Goal: Task Accomplishment & Management: Manage account settings

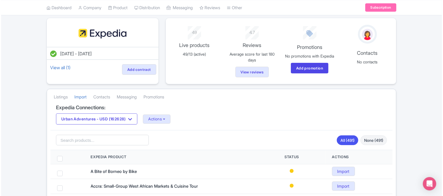
scroll to position [38, 0]
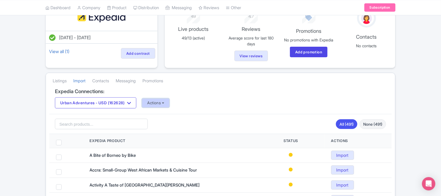
click at [150, 107] on button "Actions" at bounding box center [156, 103] width 28 height 9
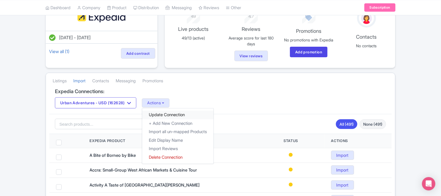
click at [166, 118] on link "Update Connection" at bounding box center [177, 115] width 71 height 9
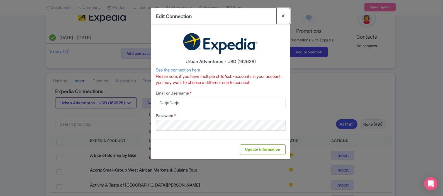
click at [283, 18] on button "Close" at bounding box center [283, 16] width 13 height 16
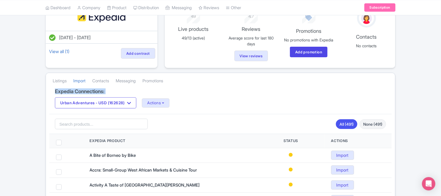
drag, startPoint x: 53, startPoint y: 93, endPoint x: 178, endPoint y: 100, distance: 124.9
click at [178, 100] on div "Expedia Connections: Urban Adventures - USD (162628) Urban Adventures - AUD (16…" at bounding box center [220, 102] width 342 height 26
drag, startPoint x: 178, startPoint y: 100, endPoint x: 170, endPoint y: 104, distance: 8.8
click at [169, 104] on button "Actions" at bounding box center [156, 103] width 28 height 9
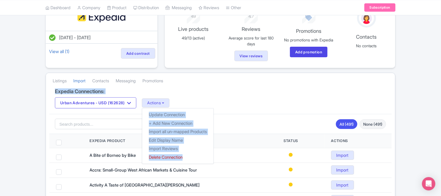
click at [215, 93] on h4 "Expedia Connections:" at bounding box center [220, 92] width 331 height 6
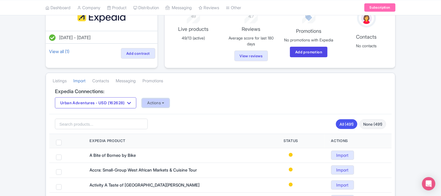
click at [168, 105] on button "Actions" at bounding box center [156, 103] width 28 height 9
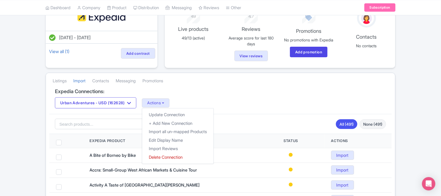
drag, startPoint x: 439, startPoint y: 67, endPoint x: 440, endPoint y: 71, distance: 4.8
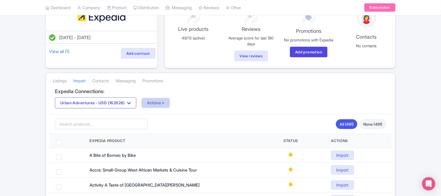
click at [165, 101] on button "Actions" at bounding box center [156, 103] width 28 height 9
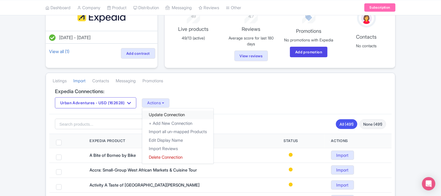
click at [167, 116] on link "Update Connection" at bounding box center [177, 115] width 71 height 9
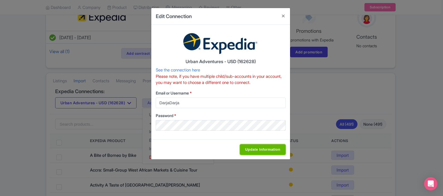
click at [263, 148] on input "Update Information" at bounding box center [263, 150] width 46 height 11
type input "Saving..."
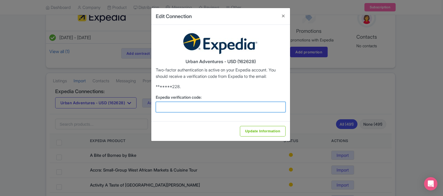
click at [181, 106] on input "Expedia verification code:" at bounding box center [221, 107] width 130 height 11
type input "892162"
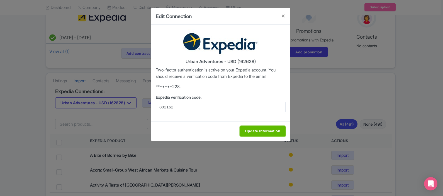
click at [262, 130] on input "Update Information" at bounding box center [263, 131] width 46 height 11
type input "Saving..."
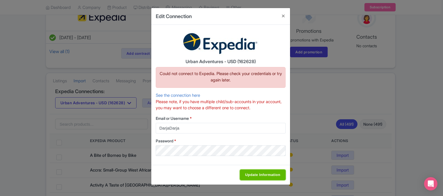
click at [252, 174] on input "Update Information" at bounding box center [263, 175] width 46 height 11
type input "Saving..."
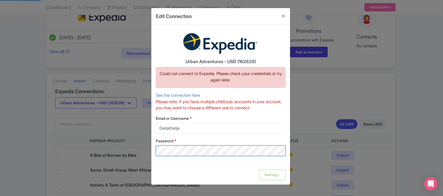
click at [143, 149] on div "Edit Connection Urban Adventures - USD (162628) Could not connect to Expedia. P…" at bounding box center [221, 98] width 443 height 196
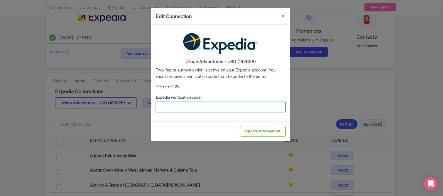
click at [188, 102] on input "Expedia verification code:" at bounding box center [221, 107] width 130 height 11
type input "871582"
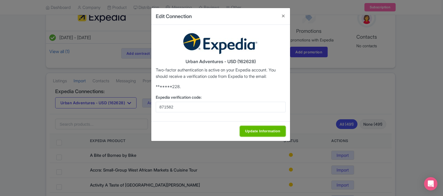
click at [248, 133] on input "Update Information" at bounding box center [263, 131] width 46 height 11
type input "Saving..."
